Goal: Information Seeking & Learning: Learn about a topic

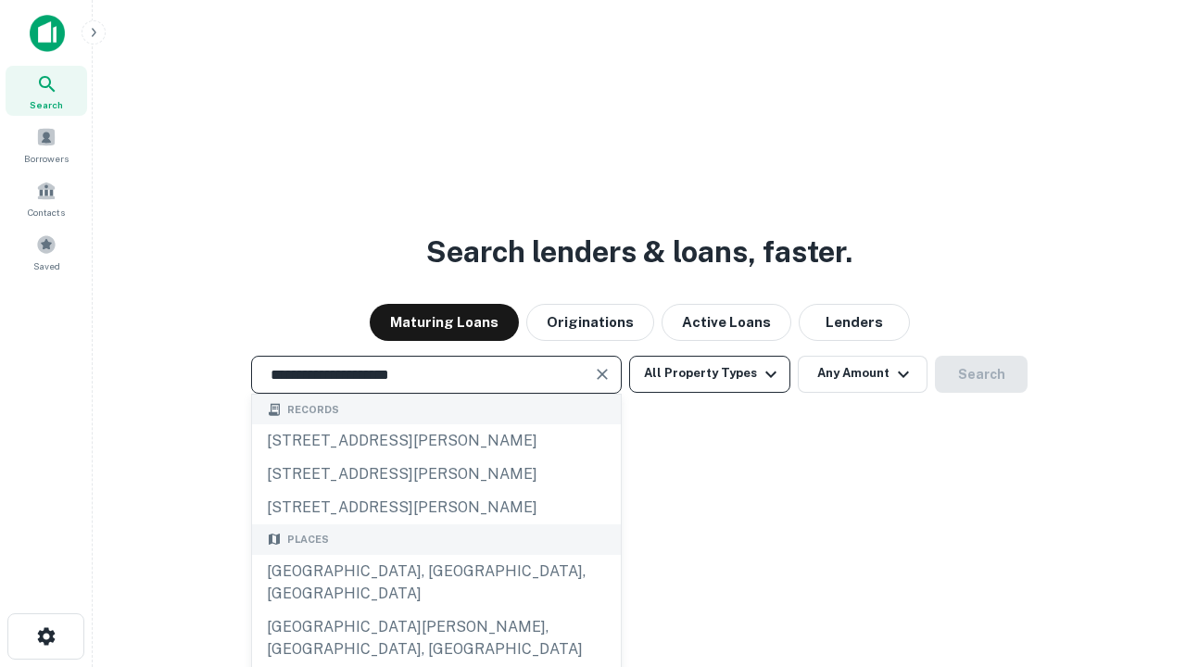
click at [435, 610] on div "[GEOGRAPHIC_DATA], [GEOGRAPHIC_DATA], [GEOGRAPHIC_DATA]" at bounding box center [436, 583] width 369 height 56
click at [709, 373] on button "All Property Types" at bounding box center [709, 374] width 161 height 37
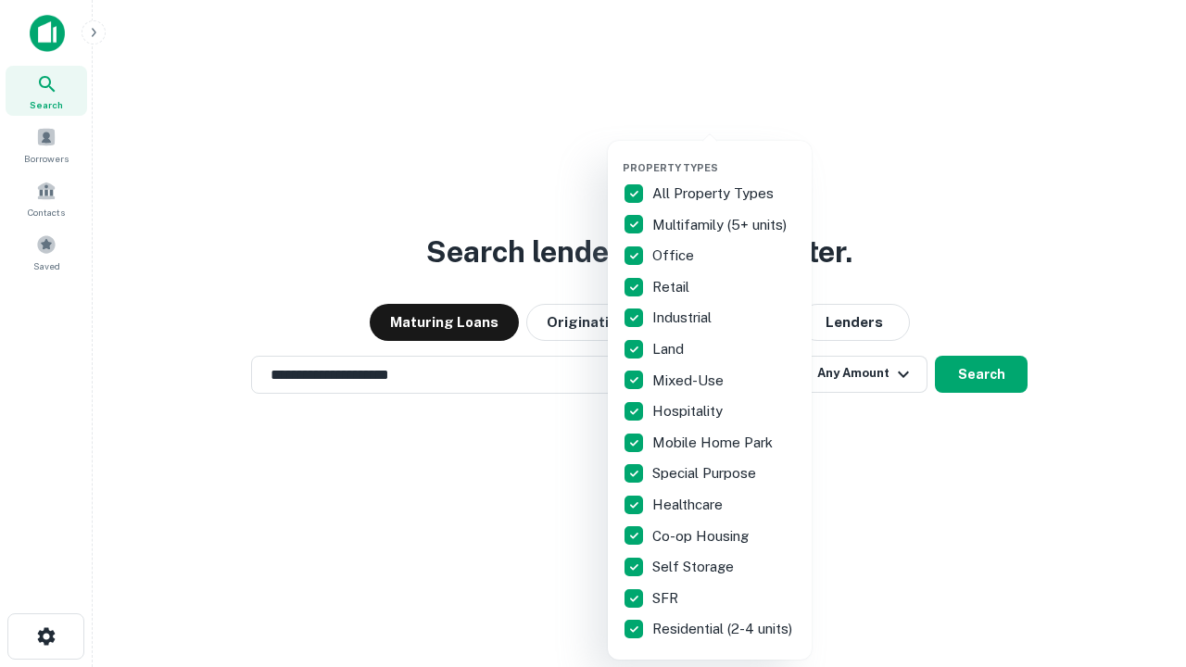
type input "**********"
click at [724, 156] on button "button" at bounding box center [724, 156] width 204 height 1
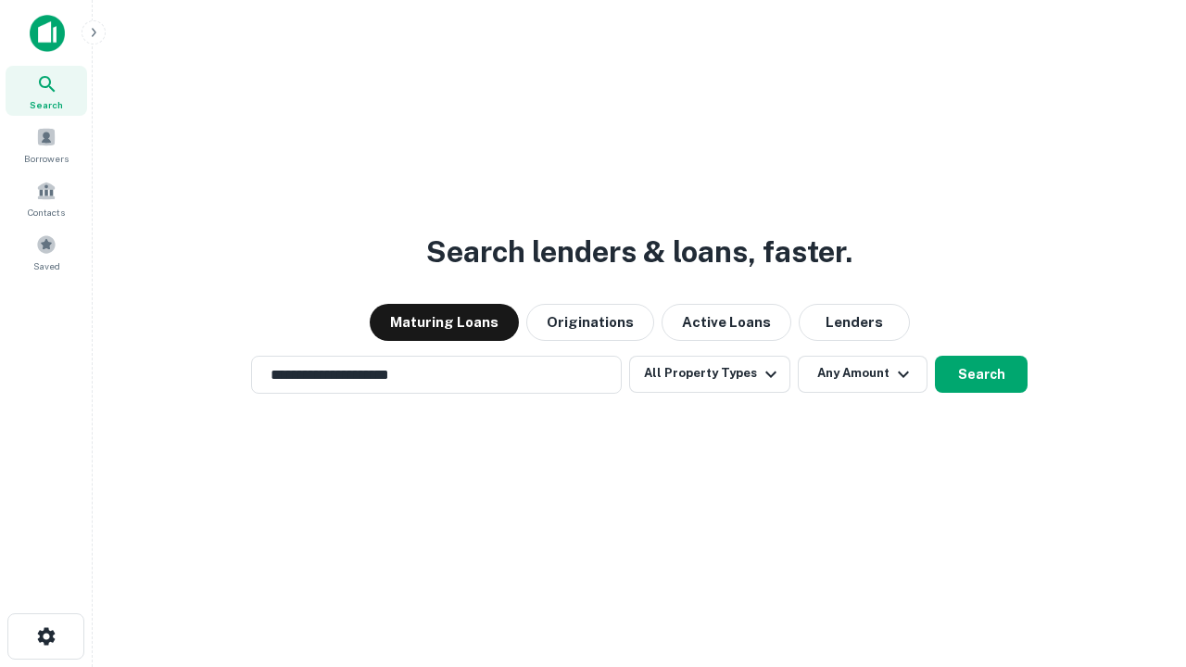
scroll to position [29, 0]
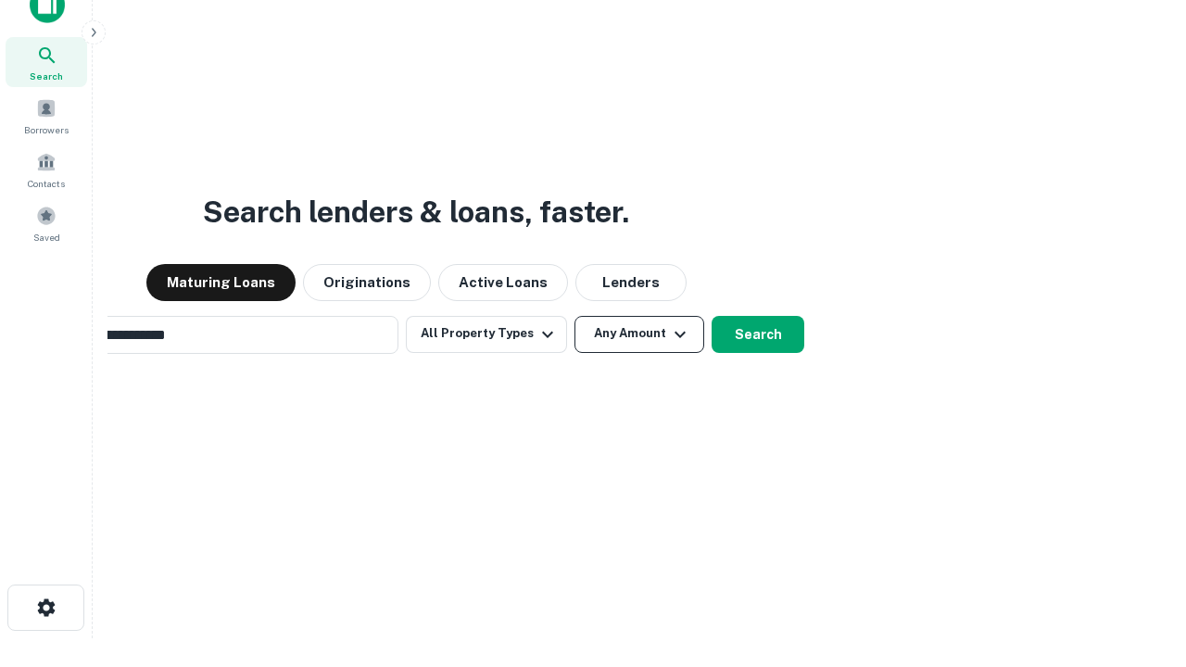
click at [574, 316] on button "Any Amount" at bounding box center [639, 334] width 130 height 37
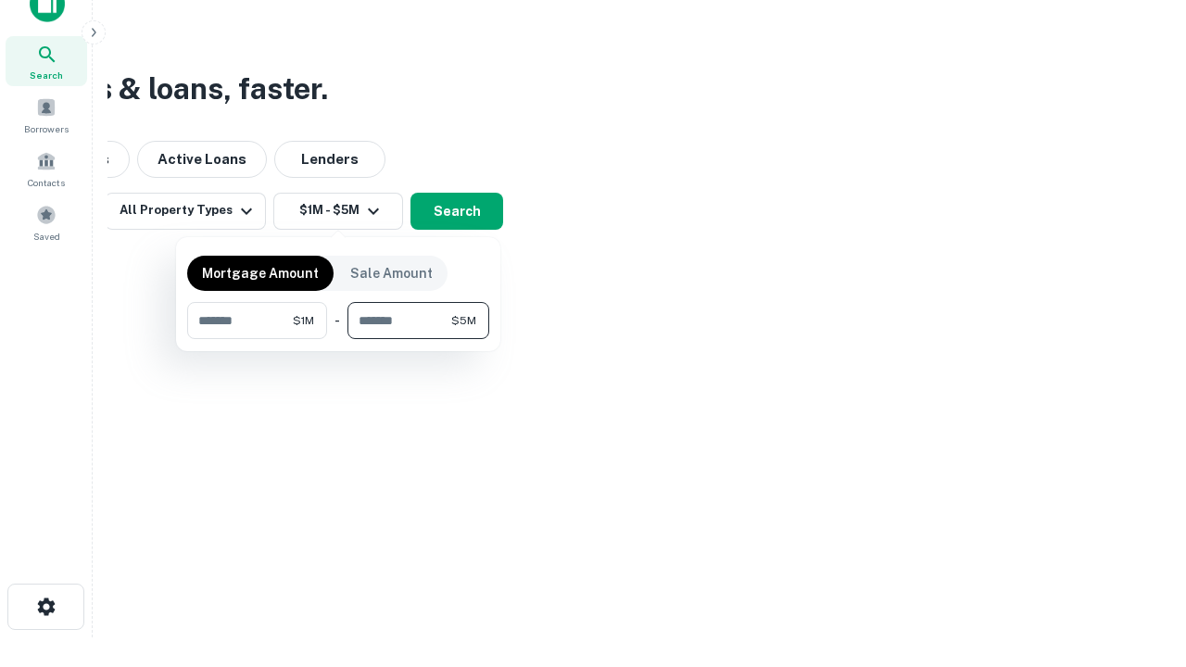
type input "*******"
click at [338, 339] on button "button" at bounding box center [338, 339] width 302 height 1
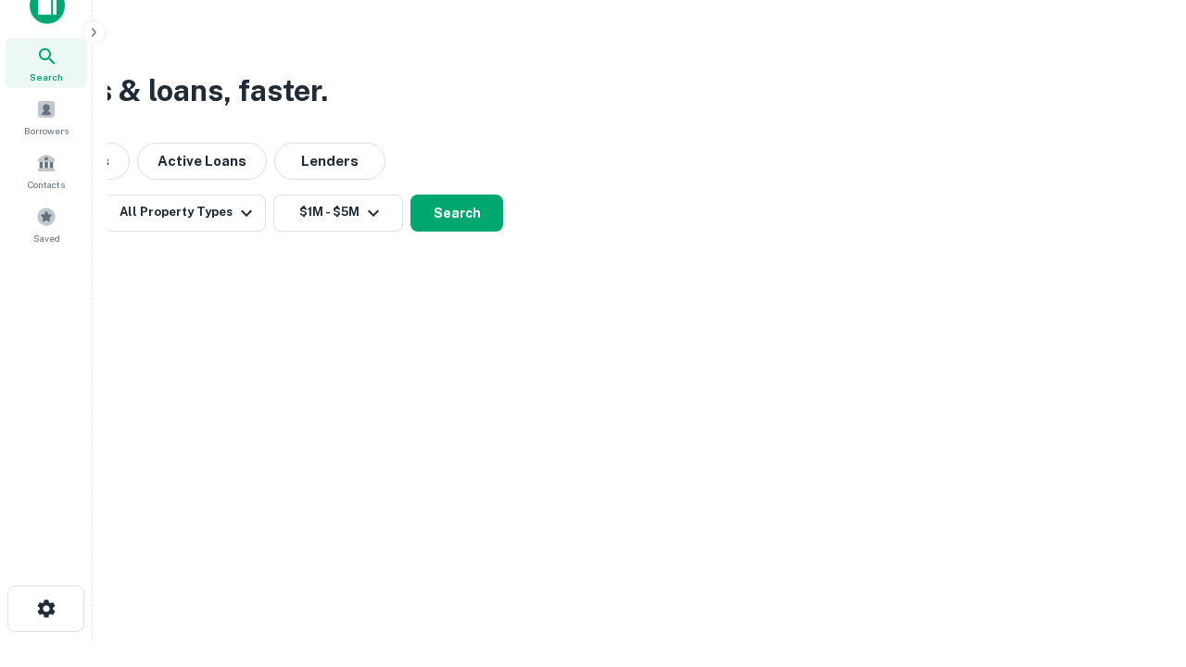
scroll to position [11, 342]
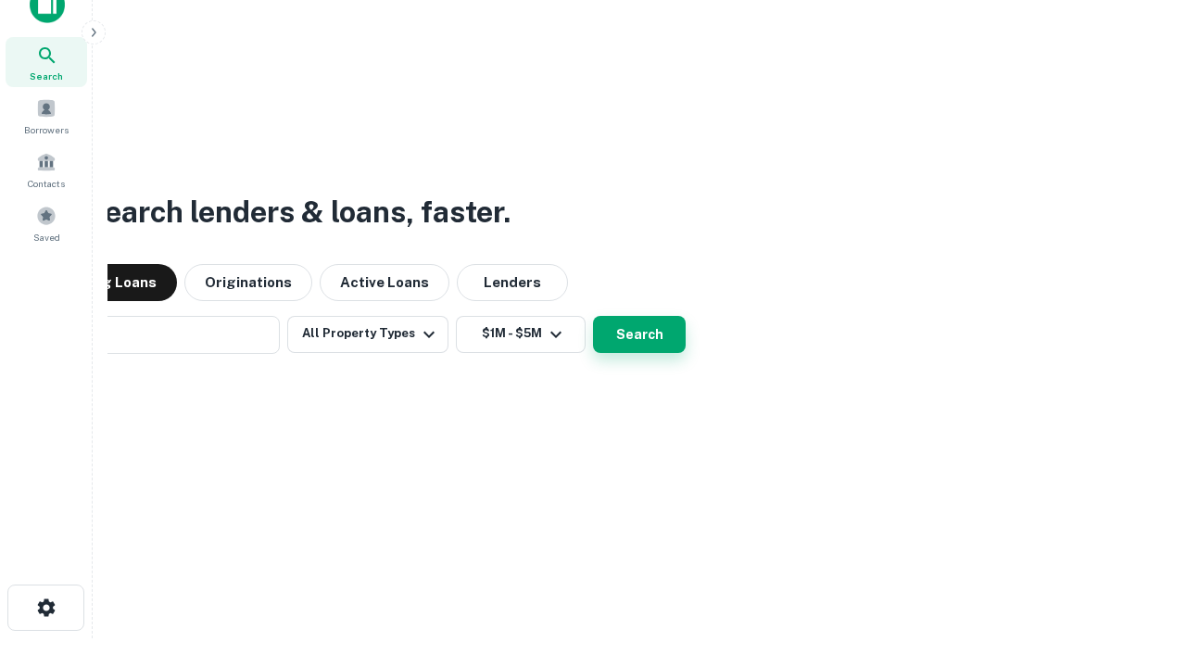
click at [593, 316] on button "Search" at bounding box center [639, 334] width 93 height 37
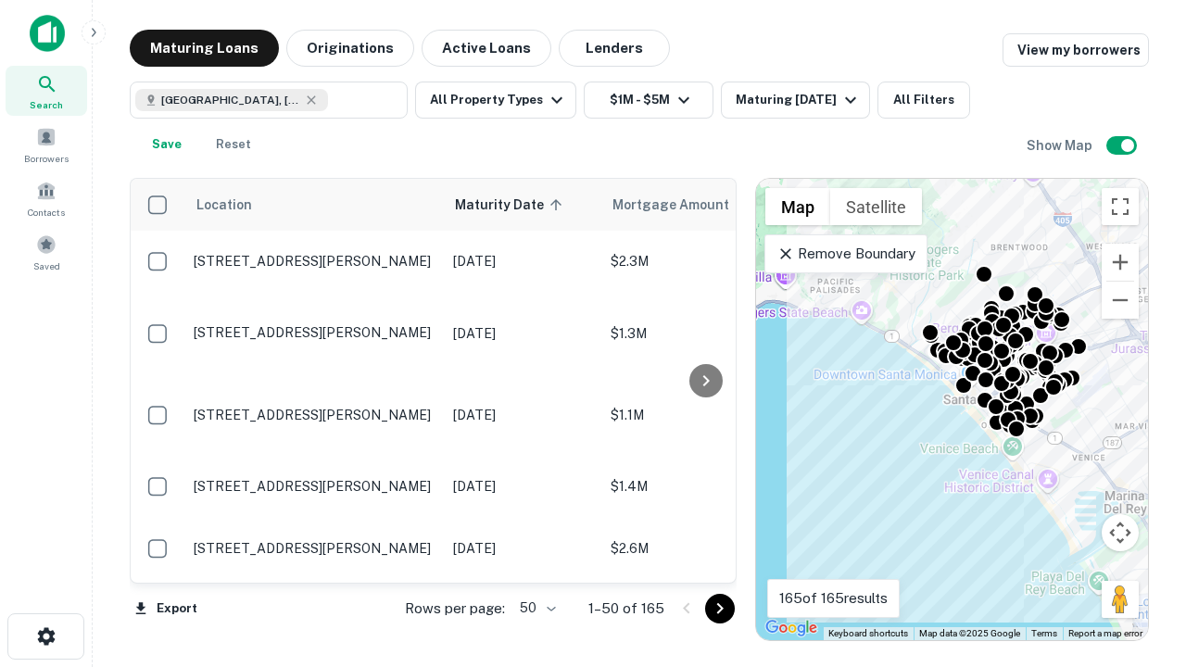
click at [534, 608] on body "Search Borrowers Contacts Saved Maturing Loans Originations Active Loans Lender…" at bounding box center [593, 333] width 1186 height 667
click at [535, 561] on li "25" at bounding box center [535, 561] width 54 height 33
